Goal: Task Accomplishment & Management: Manage account settings

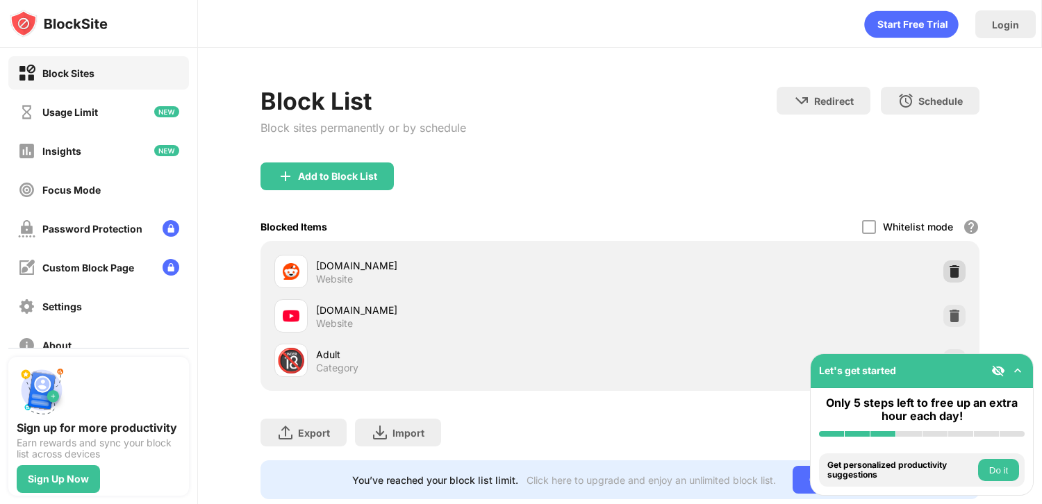
scroll to position [42, 0]
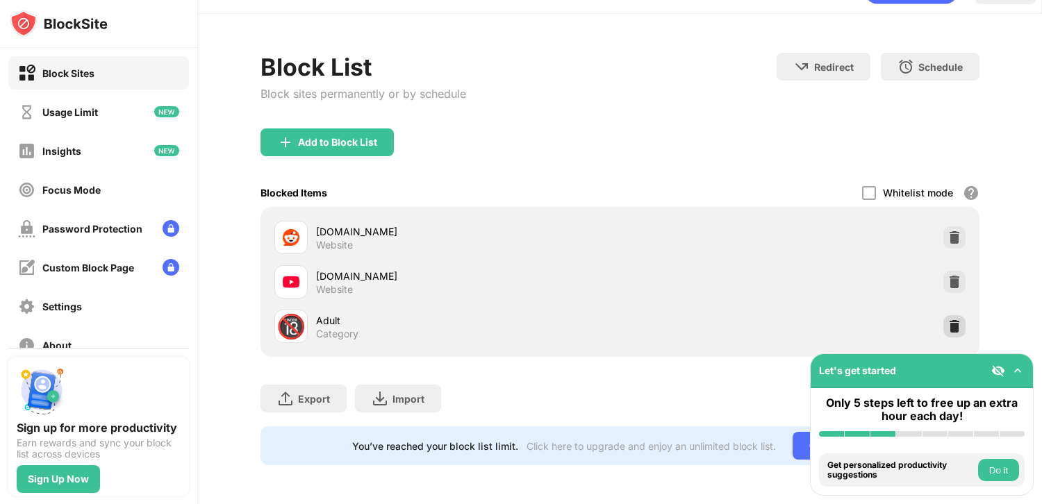
click at [947, 319] on img at bounding box center [954, 326] width 14 height 14
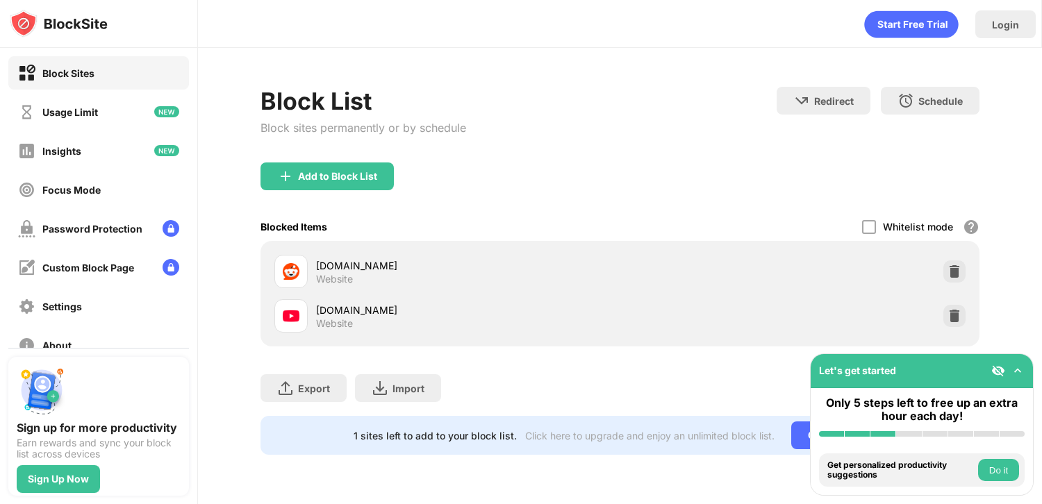
scroll to position [0, 0]
click at [374, 151] on div "Block List Block sites permanently or by schedule" at bounding box center [363, 125] width 206 height 76
click at [369, 167] on div "Add to Block List" at bounding box center [326, 177] width 133 height 28
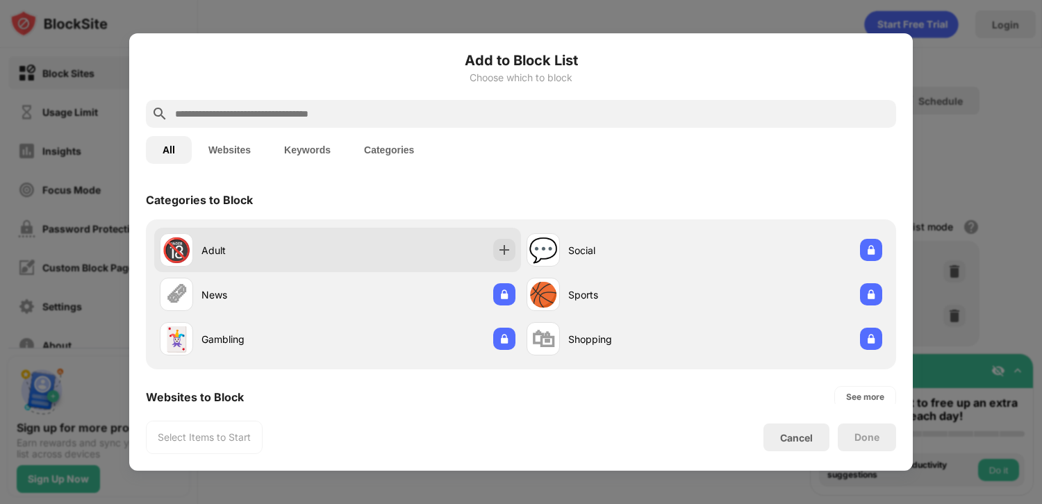
click at [365, 255] on div "🔞 Adult" at bounding box center [337, 250] width 367 height 44
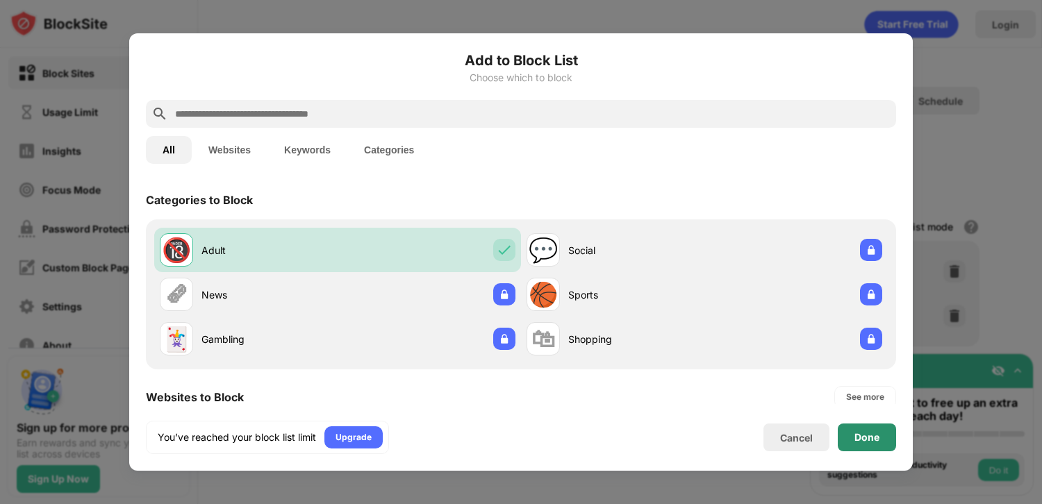
click at [876, 439] on div "Done" at bounding box center [866, 437] width 25 height 11
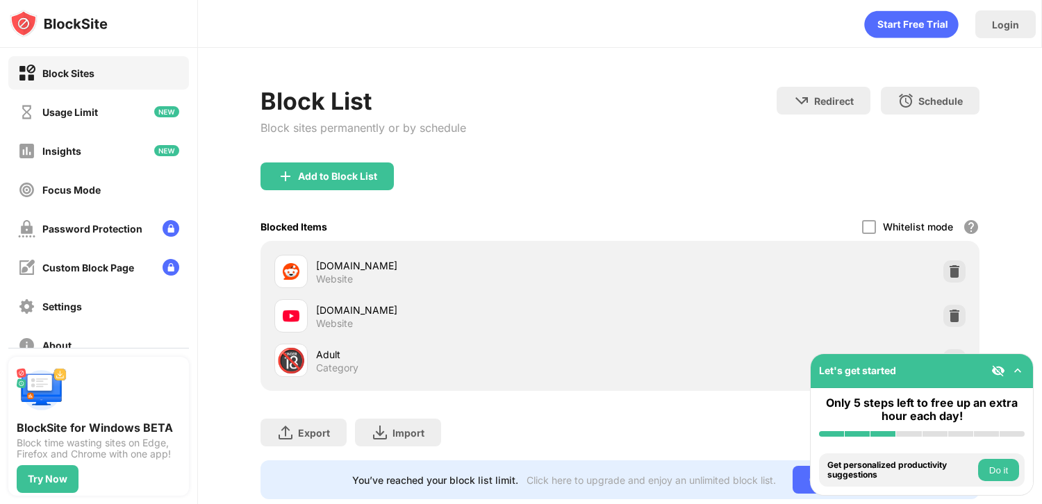
scroll to position [42, 0]
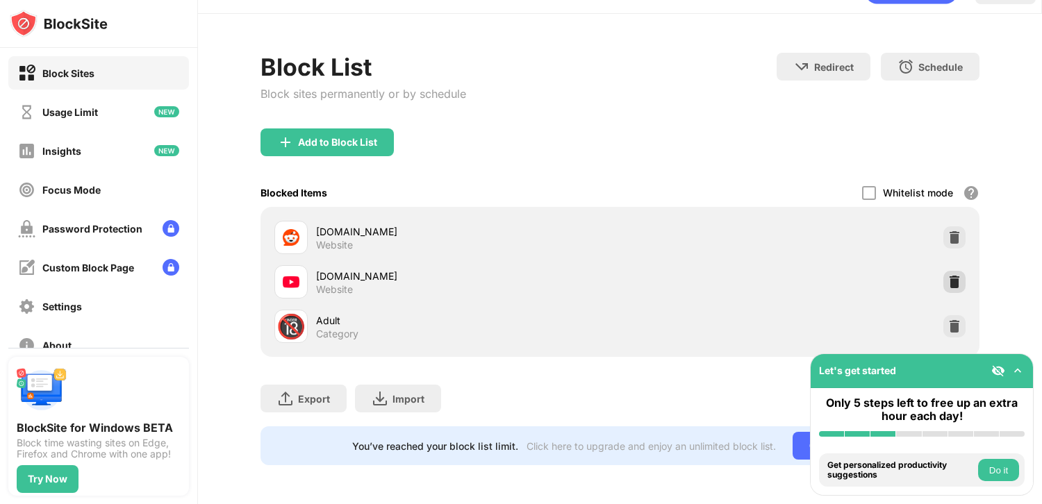
click at [947, 275] on img at bounding box center [954, 282] width 14 height 14
